Goal: Task Accomplishment & Management: Complete application form

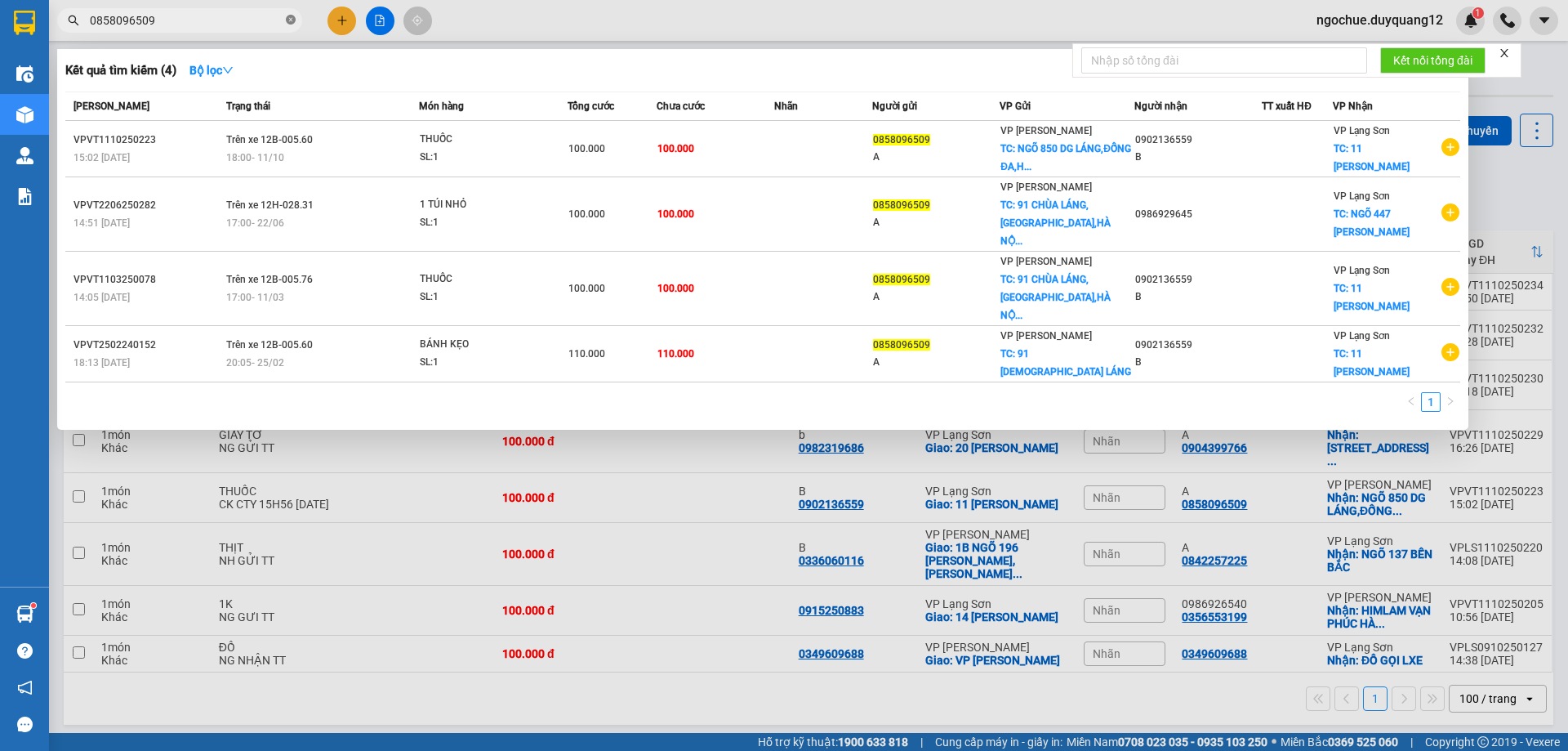
click at [293, 20] on icon "close-circle" at bounding box center [290, 19] width 10 height 10
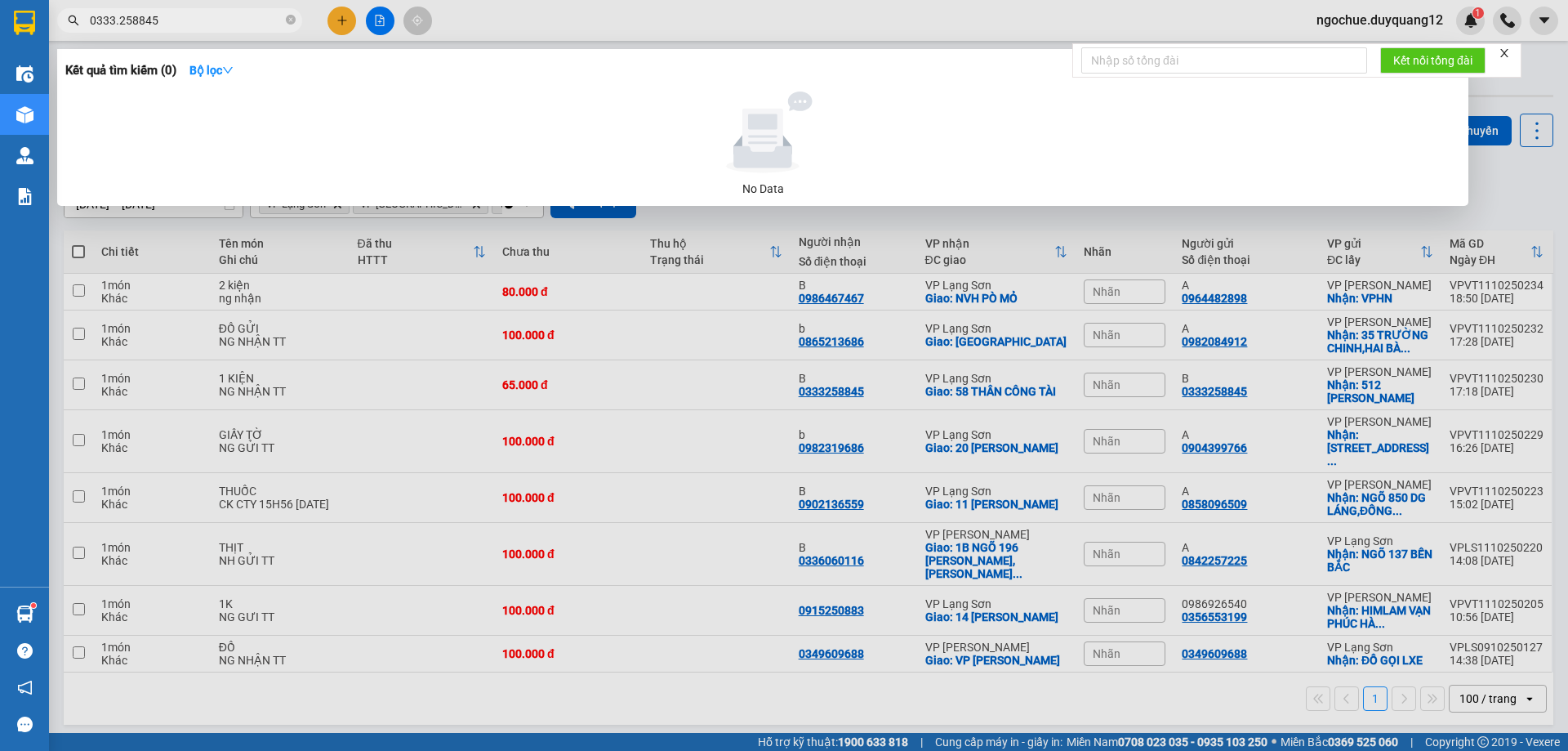
click at [117, 19] on input "0333.258845" at bounding box center [186, 20] width 193 height 18
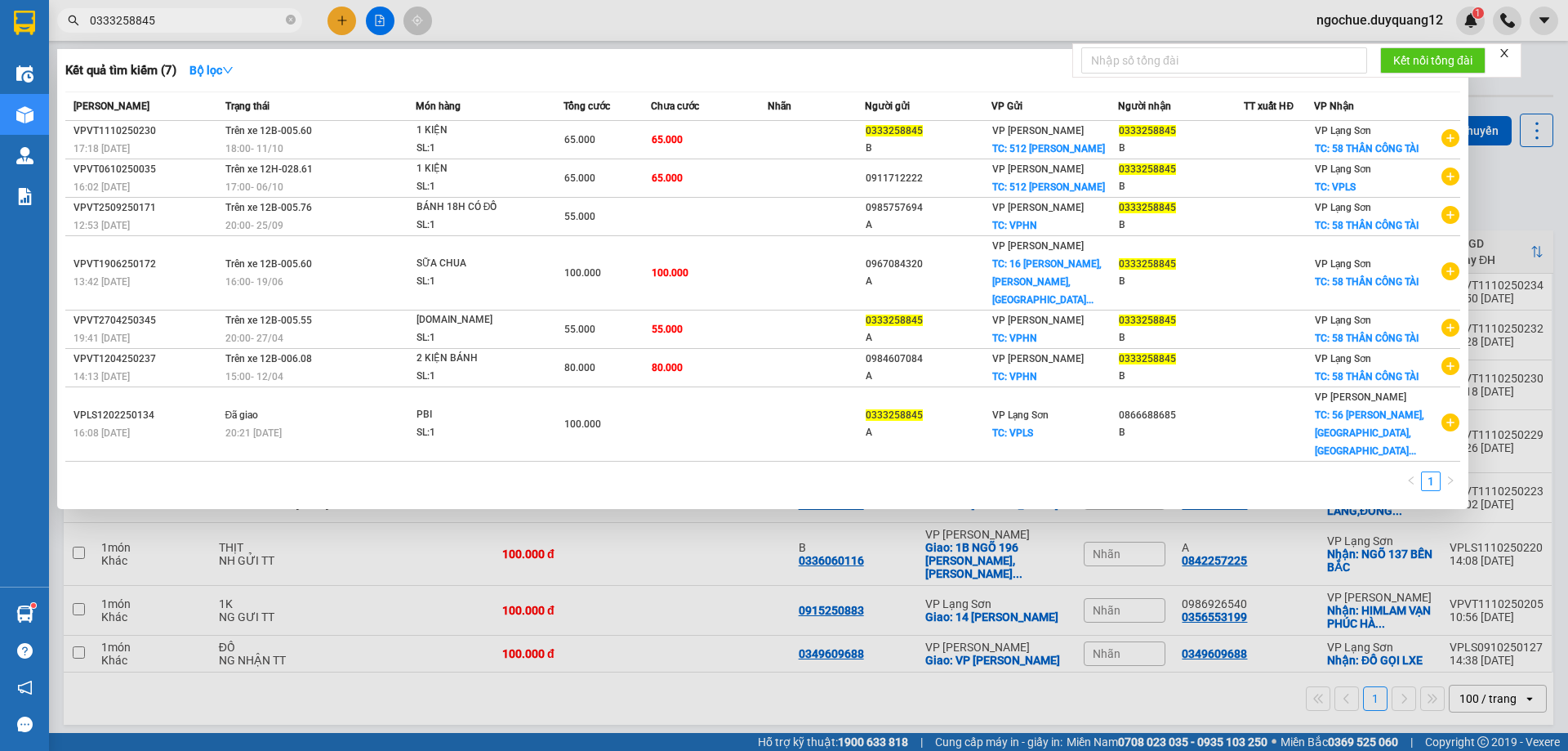
click at [177, 14] on input "0333258845" at bounding box center [186, 20] width 193 height 18
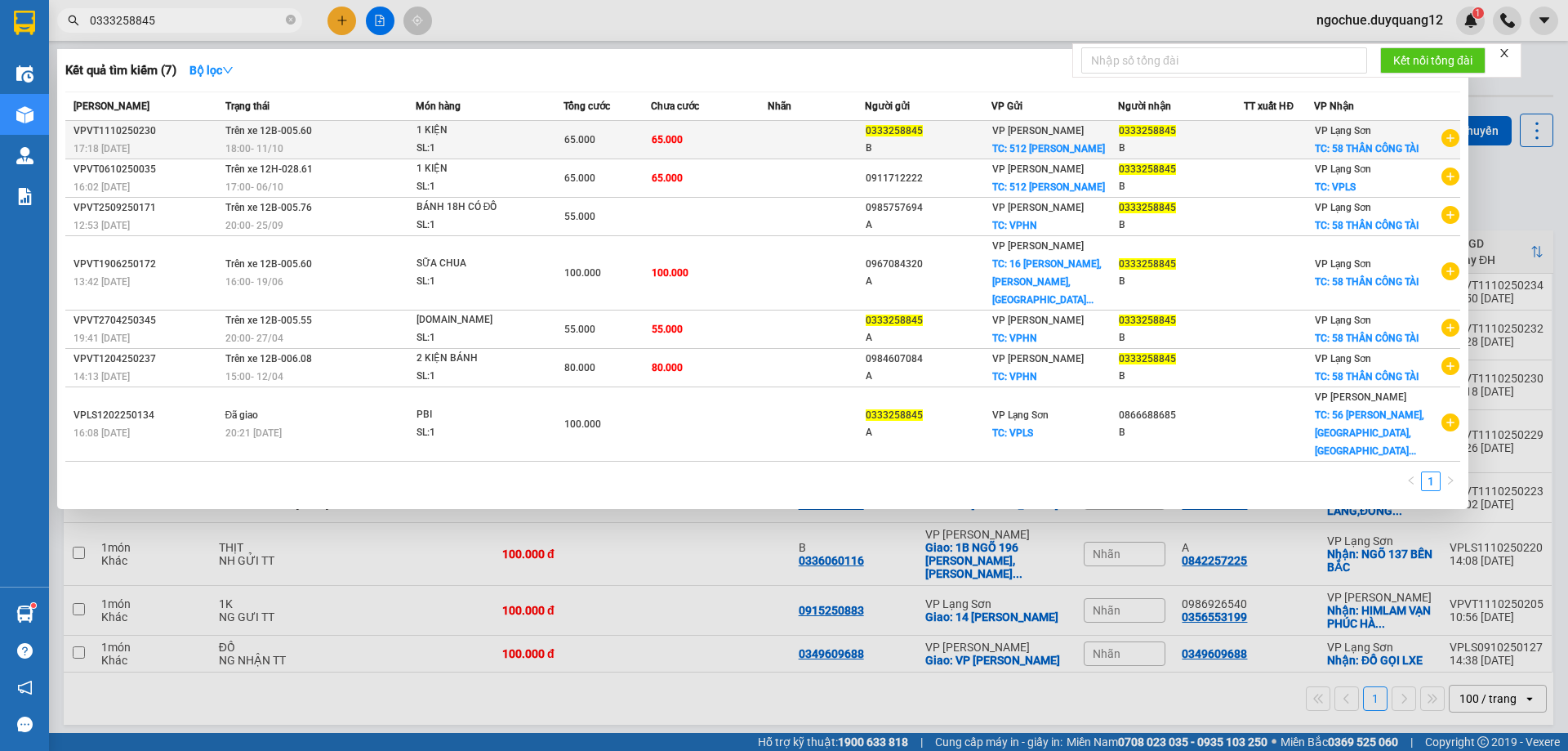
type input "0333258845"
click at [782, 137] on td at bounding box center [816, 140] width 97 height 39
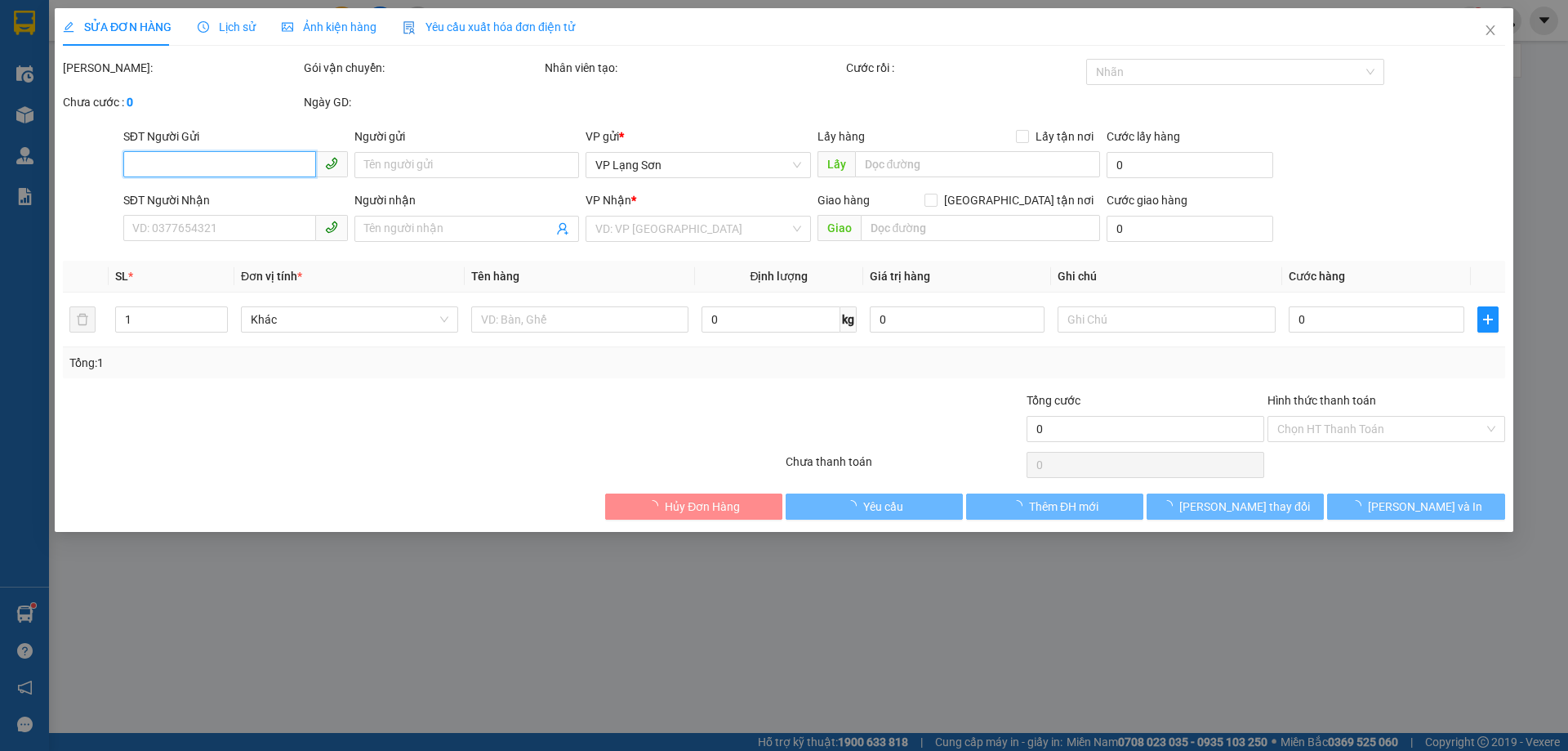
type input "0333258845"
type input "B"
checkbox input "true"
type input "512 MINH KHAI"
type input "0333258845"
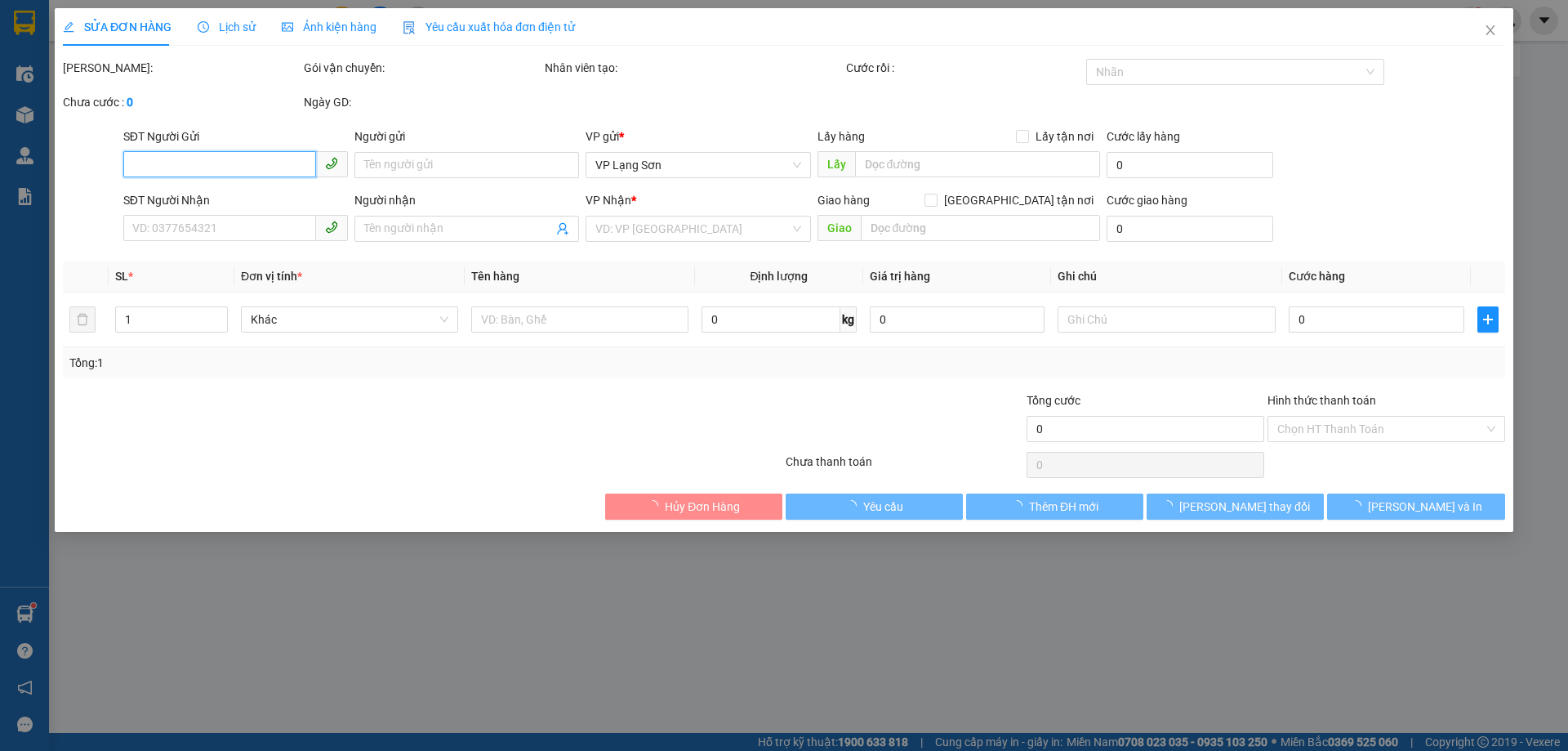
type input "B"
checkbox input "true"
type input "58 THÂN CÔNG TÀI"
type input "65.000"
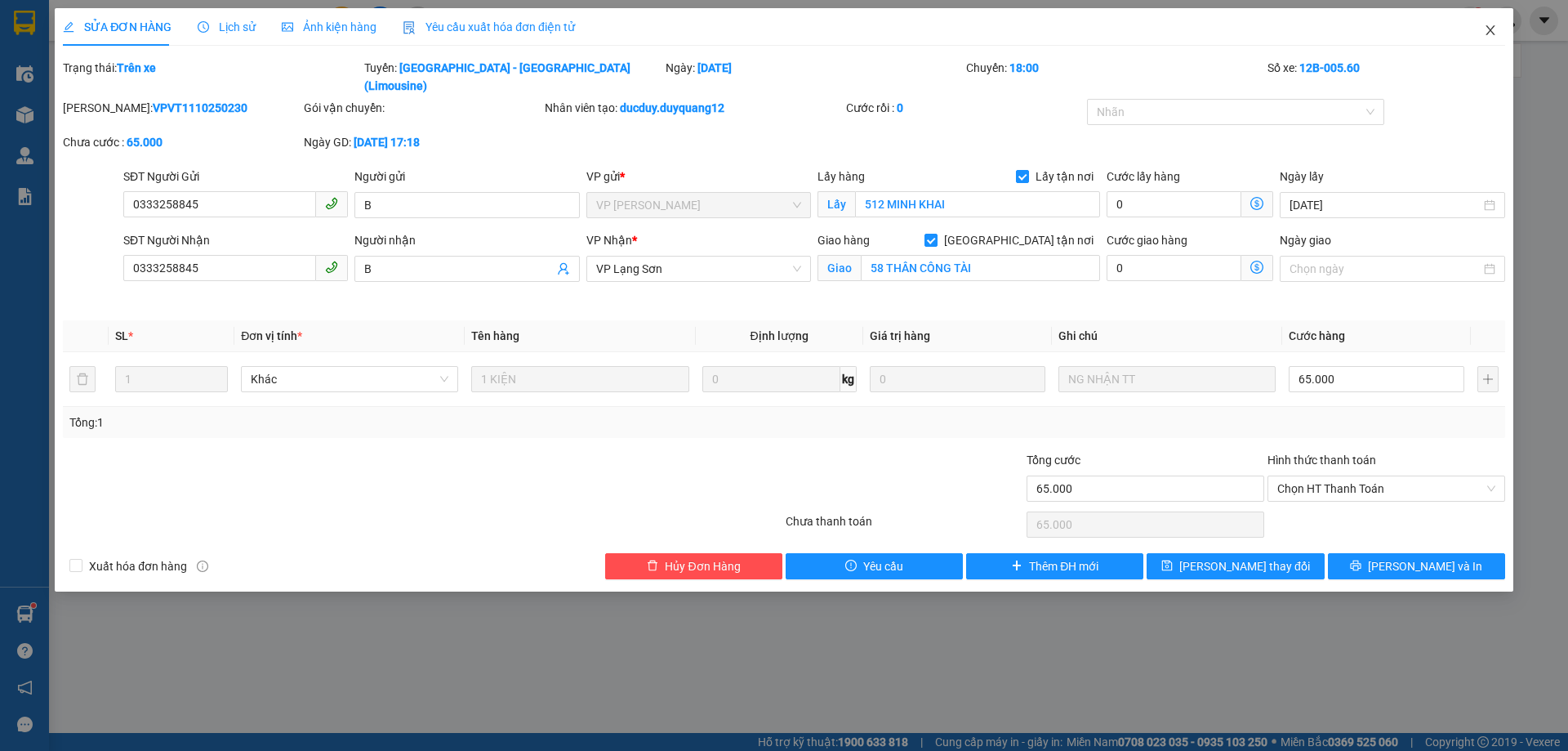
click at [1494, 32] on icon "close" at bounding box center [1491, 30] width 13 height 13
